Goal: Task Accomplishment & Management: Use online tool/utility

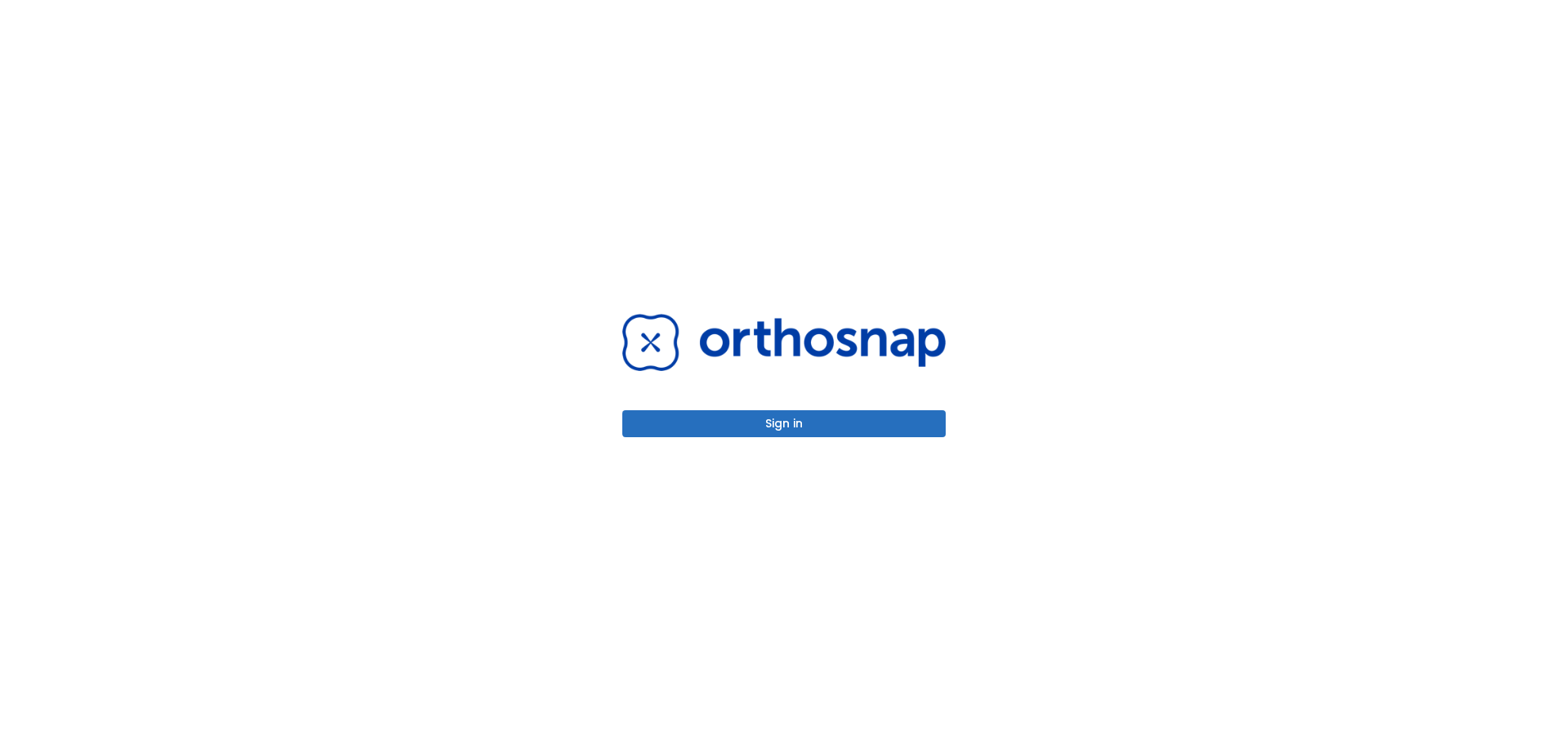
click at [879, 401] on div "Sign in" at bounding box center [784, 375] width 323 height 122
click at [877, 406] on div "Sign in" at bounding box center [784, 375] width 323 height 122
click at [869, 431] on button "Sign in" at bounding box center [784, 424] width 323 height 27
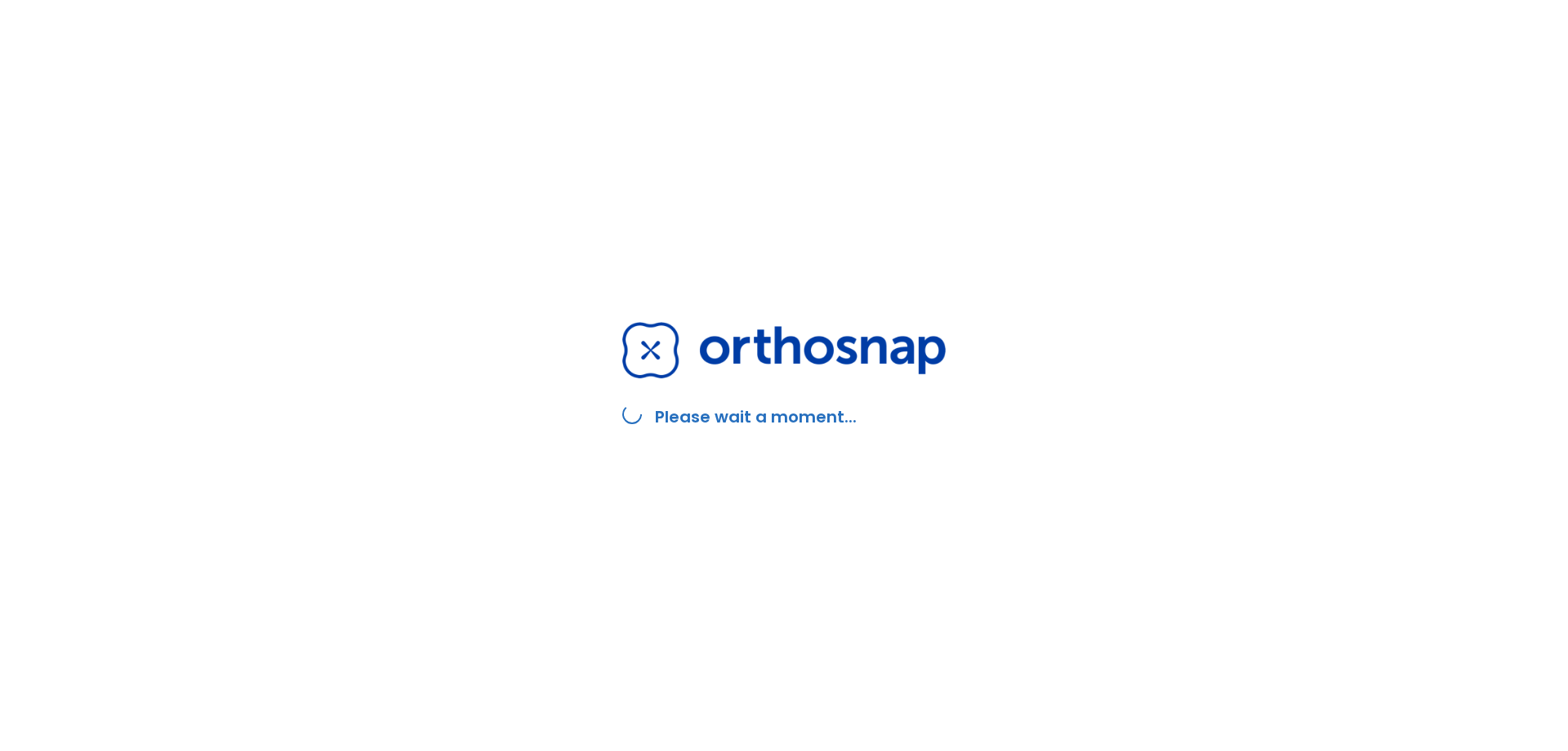
click at [814, 438] on div "Please wait a moment..." at bounding box center [783, 375] width 362 height 751
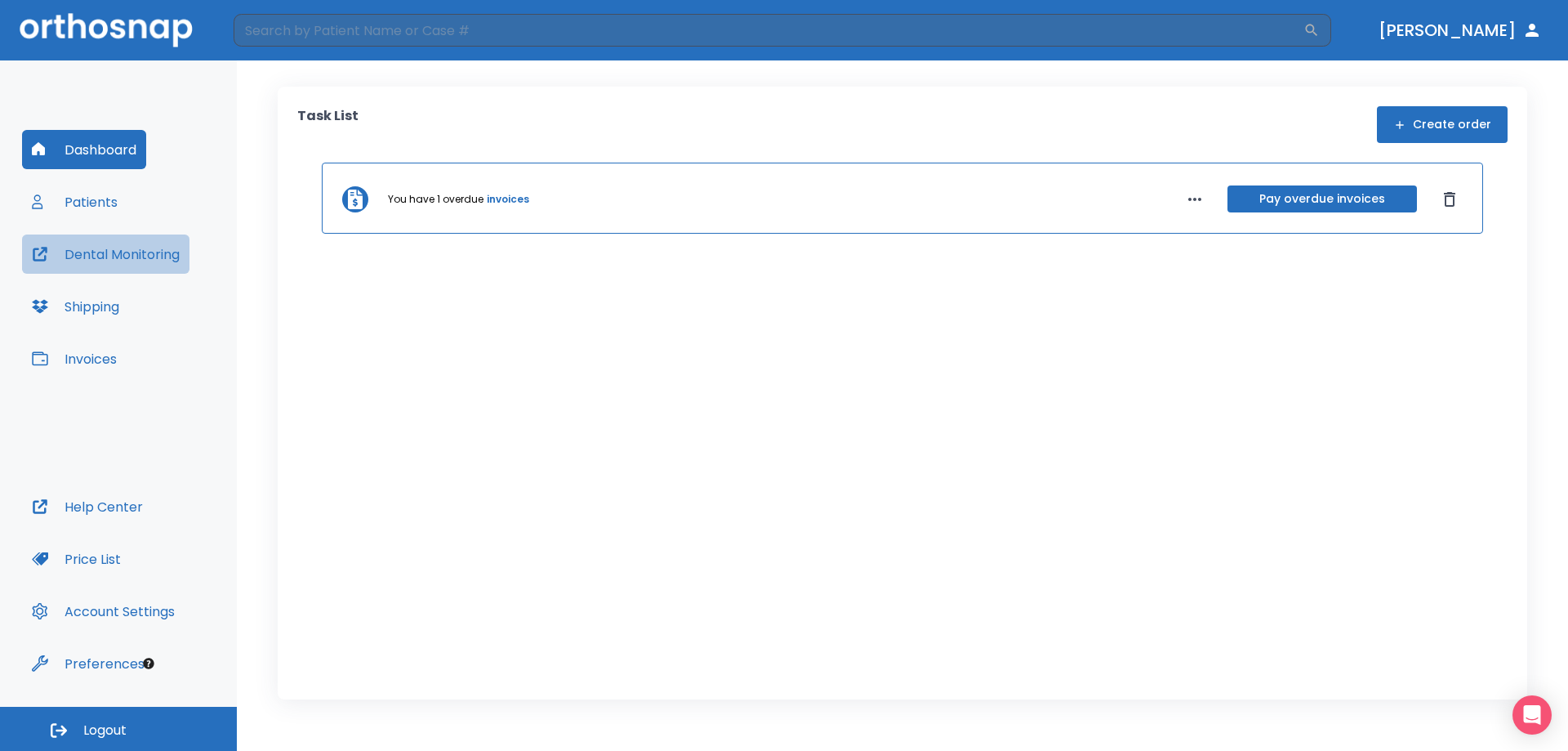
click at [80, 250] on button "Dental Monitoring" at bounding box center [105, 254] width 167 height 39
